Goal: Find specific page/section

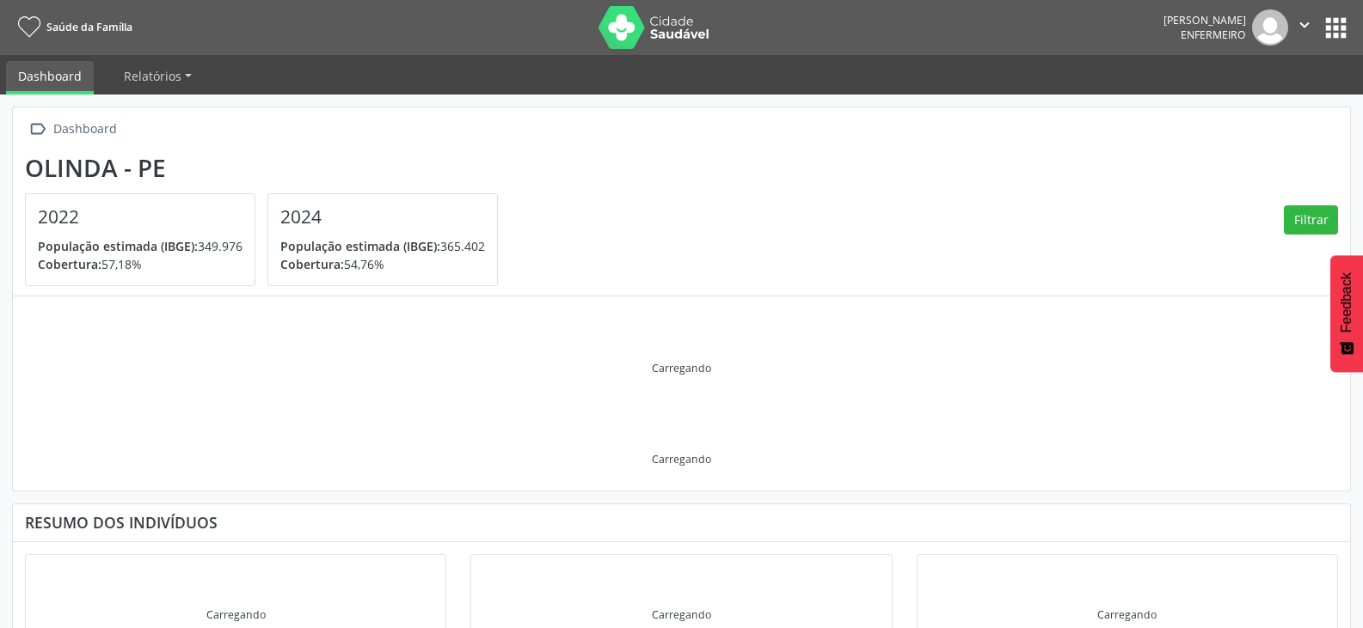
click at [1332, 28] on button "apps" at bounding box center [1335, 28] width 30 height 30
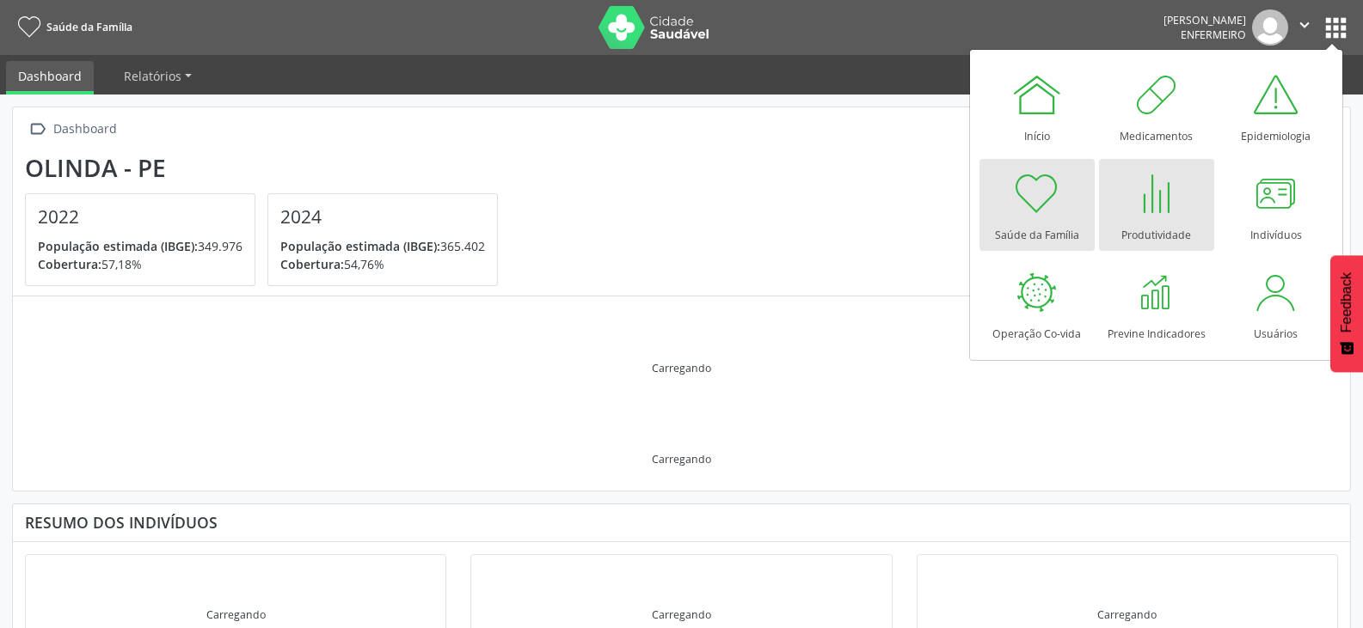
click at [1161, 220] on div "Produtividade" at bounding box center [1156, 230] width 70 height 23
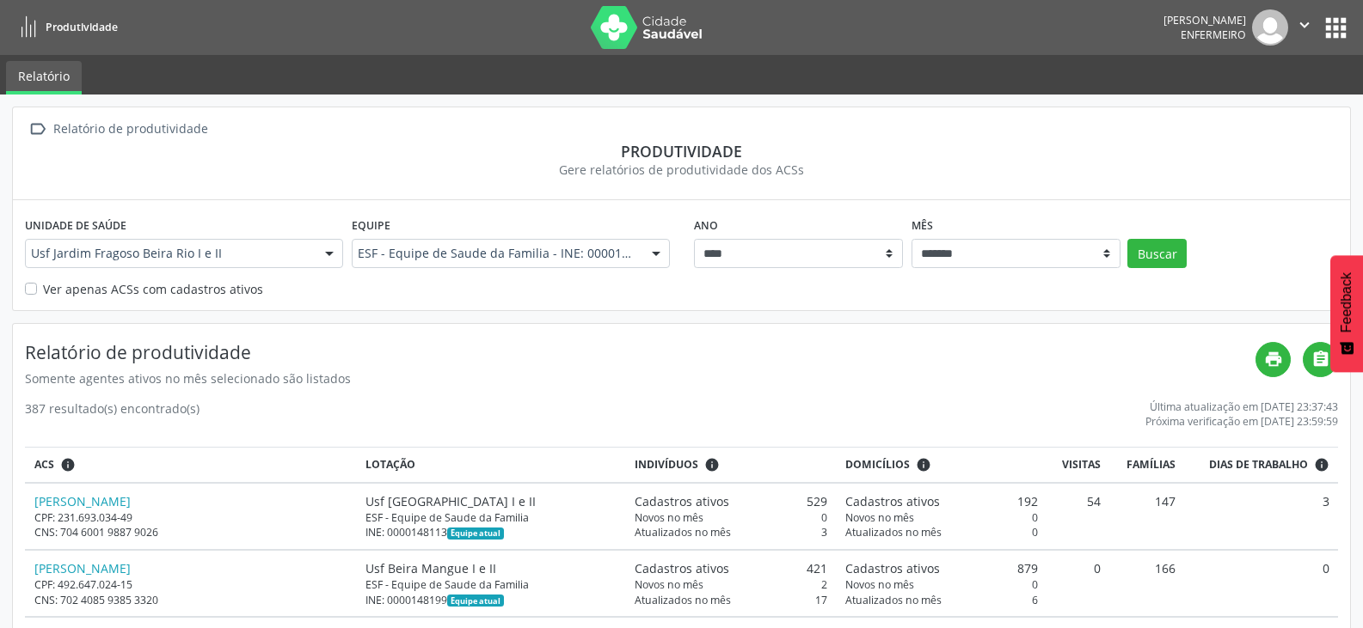
click at [43, 291] on label "Ver apenas ACSs com cadastros ativos" at bounding box center [153, 289] width 220 height 18
click at [1143, 238] on div "Ano **** **** **** **** **** **** **** **** Mês ******* ******** ****** ***** *…" at bounding box center [1015, 239] width 653 height 55
click at [1144, 247] on button "Buscar" at bounding box center [1156, 253] width 59 height 29
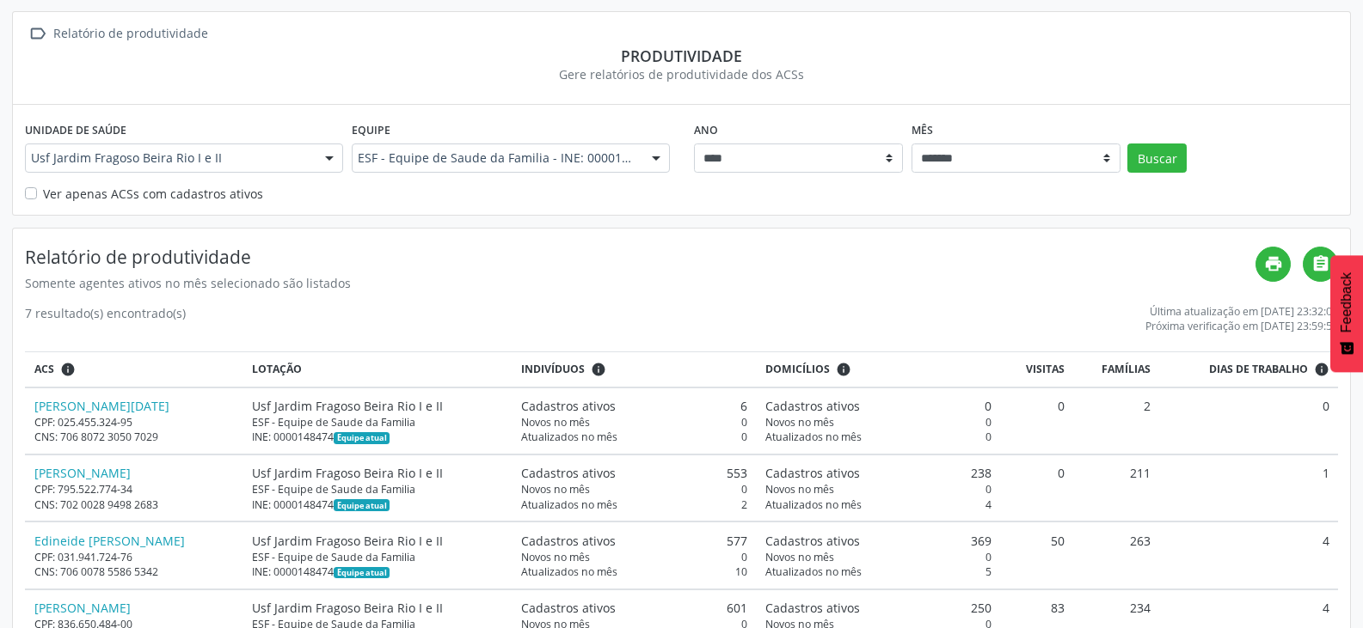
scroll to position [86, 0]
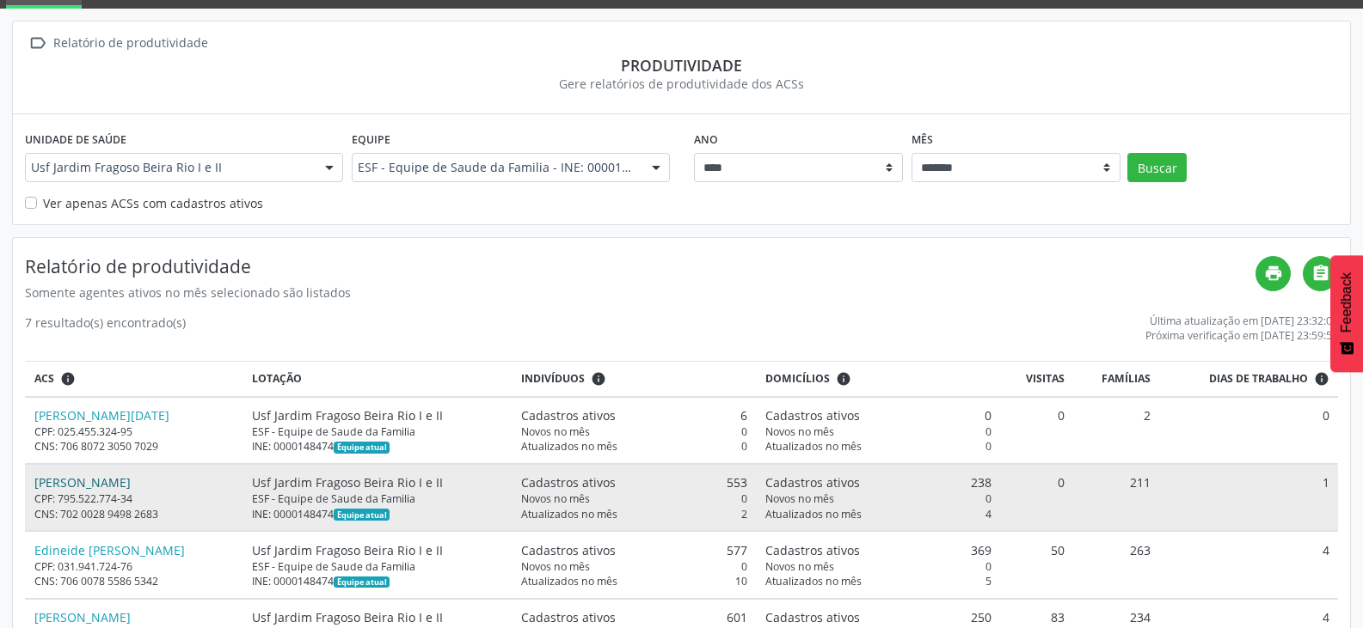
click at [97, 478] on link "[PERSON_NAME]" at bounding box center [82, 483] width 96 height 16
